Goal: Information Seeking & Learning: Learn about a topic

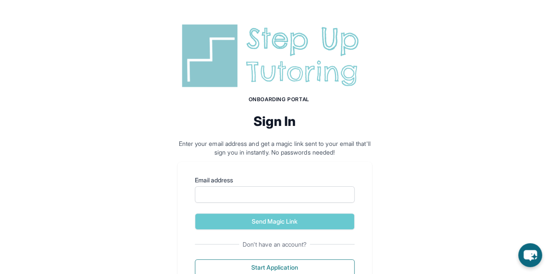
scroll to position [35, 0]
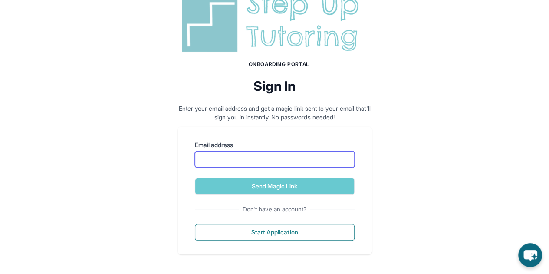
click at [219, 158] on input "Email address" at bounding box center [275, 159] width 160 height 16
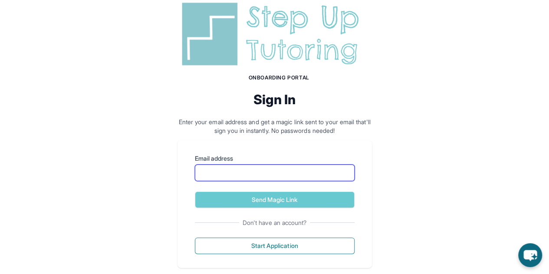
scroll to position [14, 0]
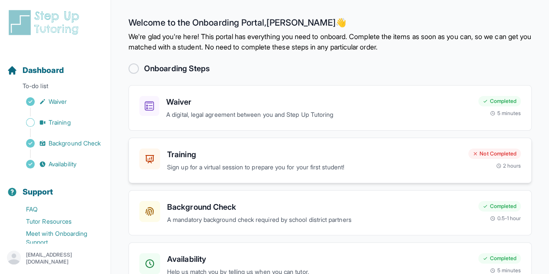
click at [256, 154] on h3 "Training" at bounding box center [314, 154] width 294 height 12
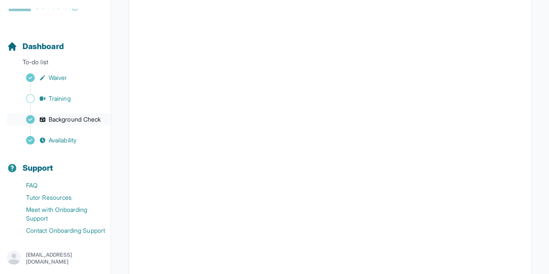
scroll to position [267, 0]
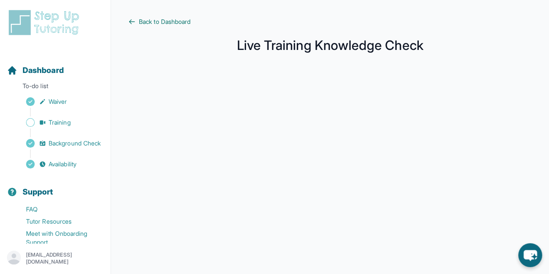
click at [136, 20] on link "Back to Dashboard" at bounding box center [329, 21] width 403 height 9
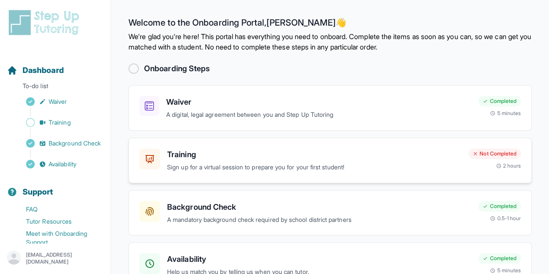
click at [271, 154] on h3 "Training" at bounding box center [314, 154] width 294 height 12
